Goal: Find specific page/section: Find specific page/section

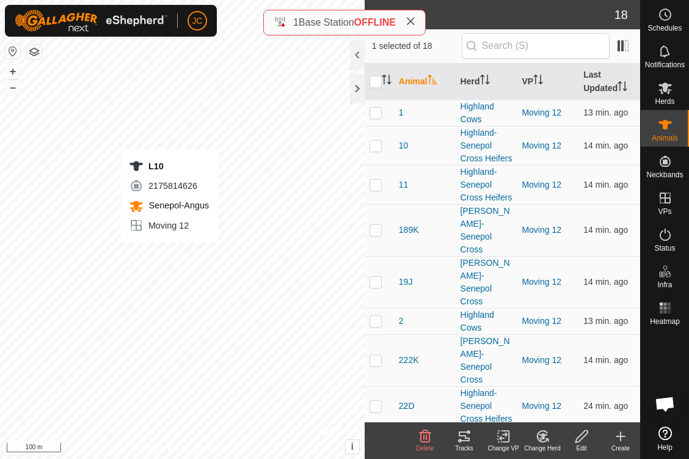
checkbox input "false"
checkbox input "true"
click at [617, 36] on span at bounding box center [623, 46] width 20 height 20
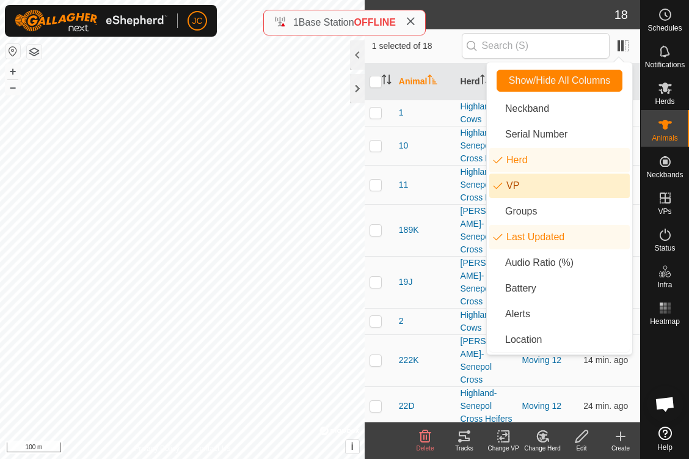
click at [445, 191] on td "11" at bounding box center [425, 184] width 62 height 39
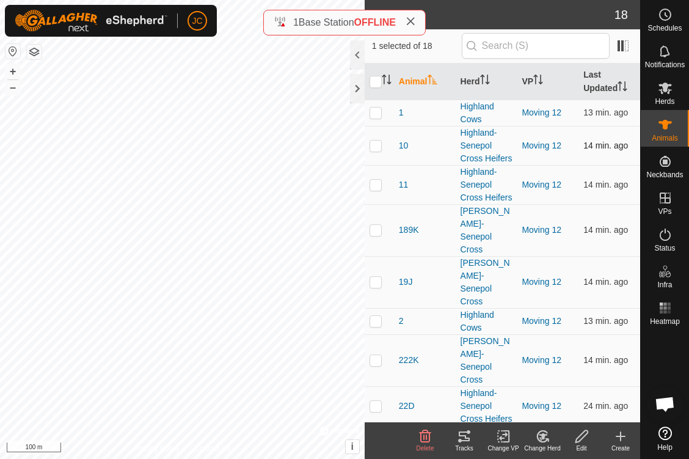
scroll to position [8, 0]
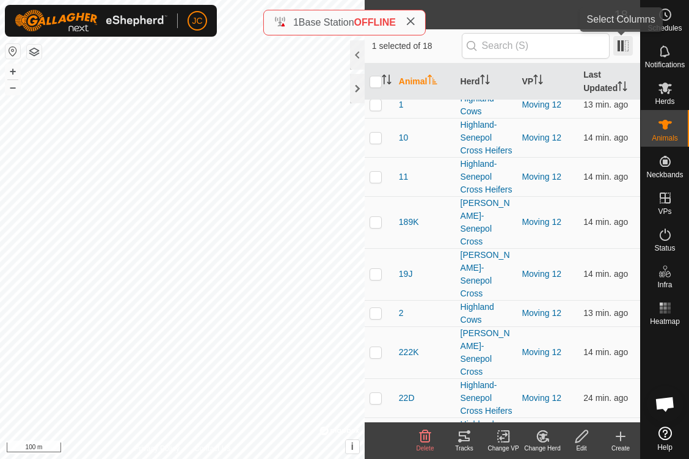
click at [631, 37] on span at bounding box center [623, 46] width 20 height 20
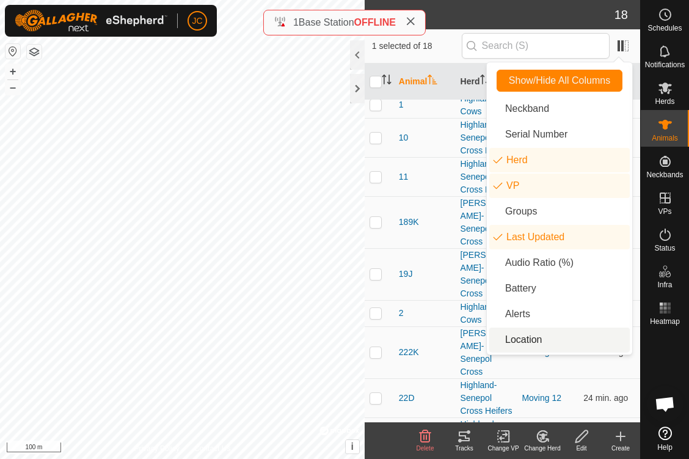
click at [539, 332] on li "Location" at bounding box center [559, 339] width 140 height 24
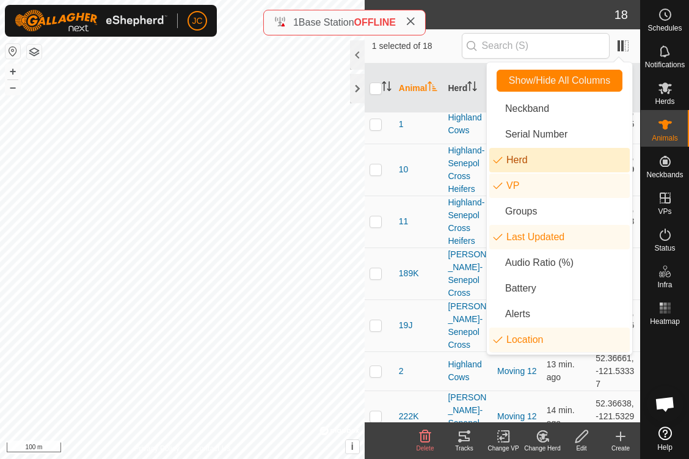
click at [436, 164] on td "10" at bounding box center [418, 170] width 49 height 52
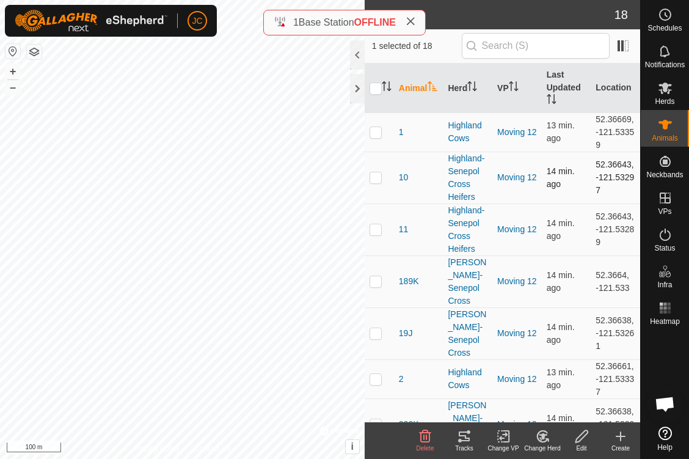
scroll to position [0, 0]
click at [622, 53] on span at bounding box center [623, 46] width 20 height 20
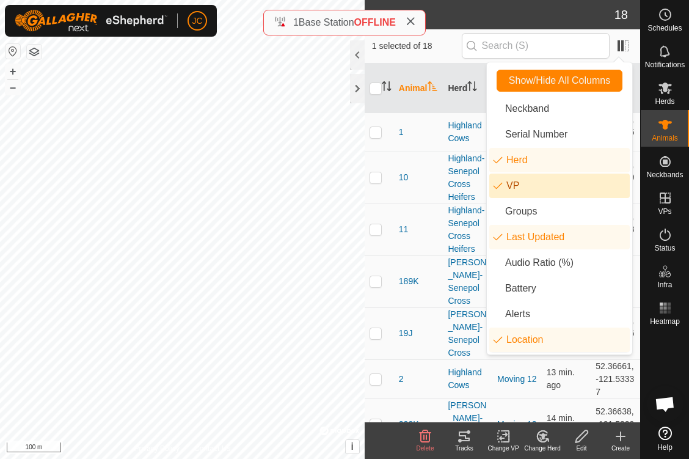
click at [539, 189] on li "VP" at bounding box center [559, 185] width 140 height 24
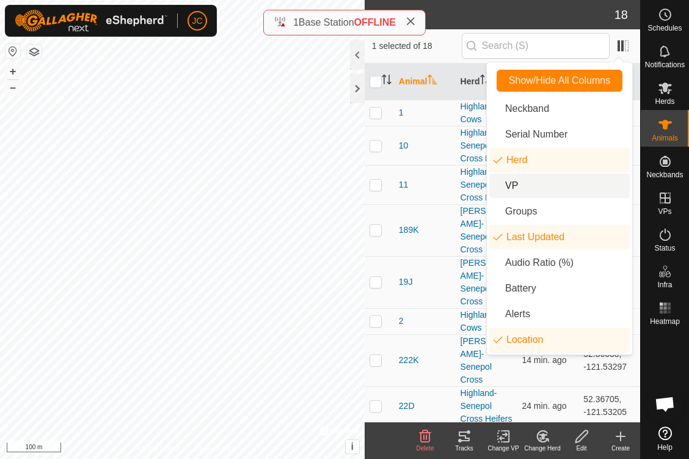
click at [437, 187] on td "11" at bounding box center [425, 184] width 62 height 39
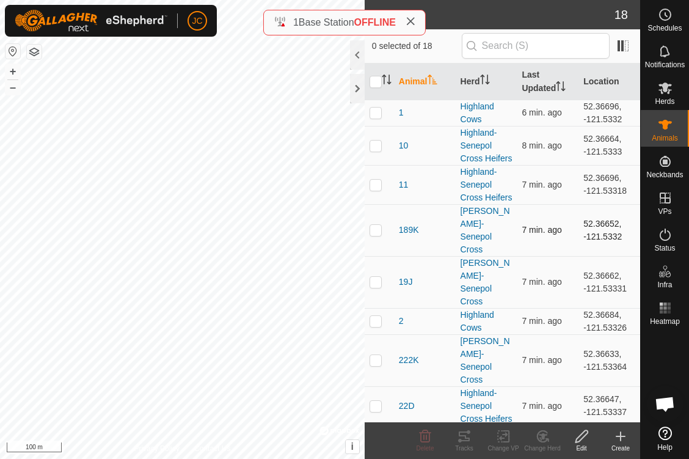
click at [605, 249] on td "52.36652, -121.5332" at bounding box center [609, 230] width 62 height 52
click at [594, 242] on td "52.36652, -121.5332" at bounding box center [609, 230] width 62 height 52
copy td "52.36652"
